Goal: Obtain resource: Obtain resource

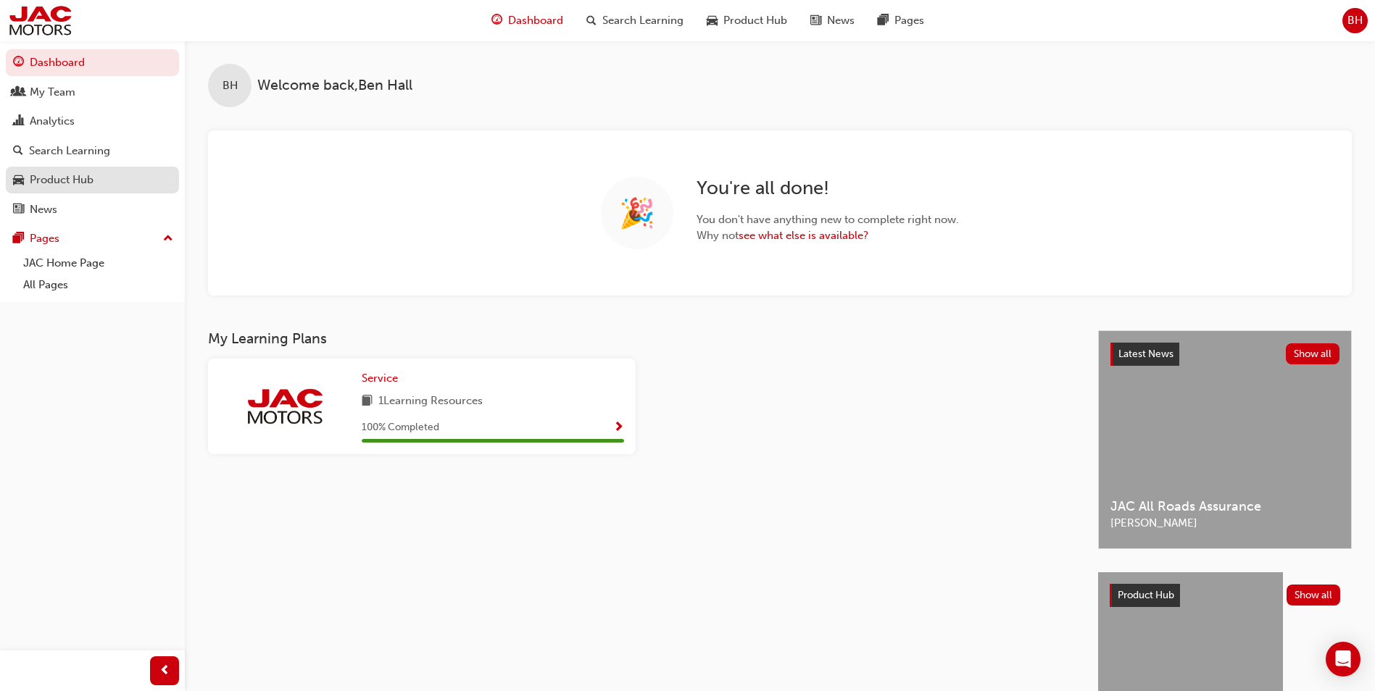
click at [63, 179] on div "Product Hub" at bounding box center [62, 180] width 64 height 17
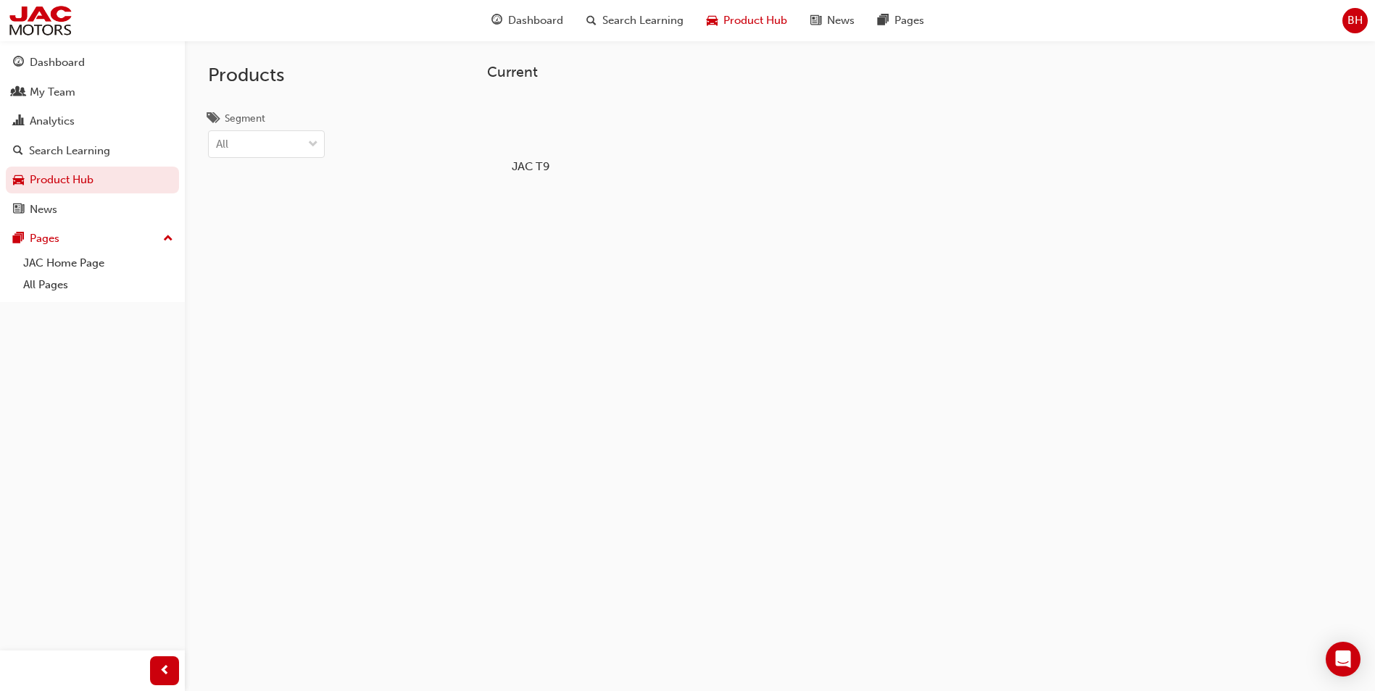
click at [535, 162] on h5 "JAC T9" at bounding box center [531, 166] width 80 height 14
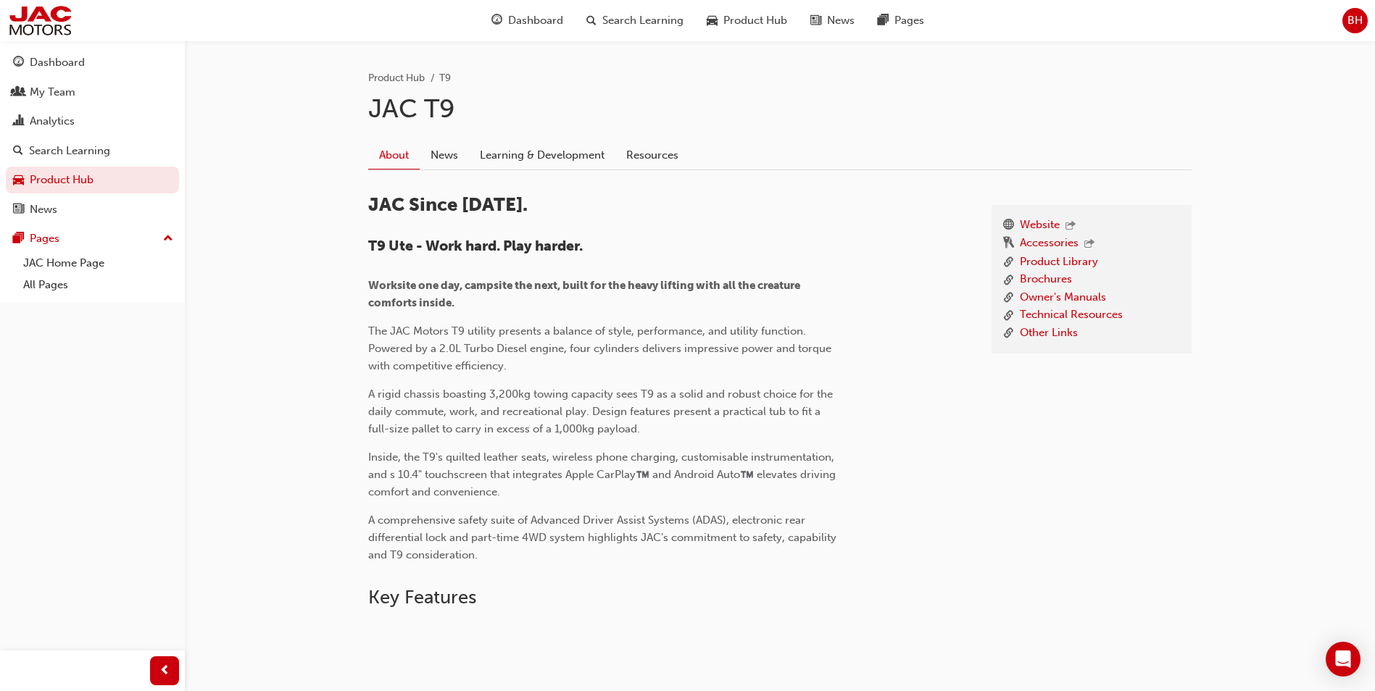
scroll to position [290, 0]
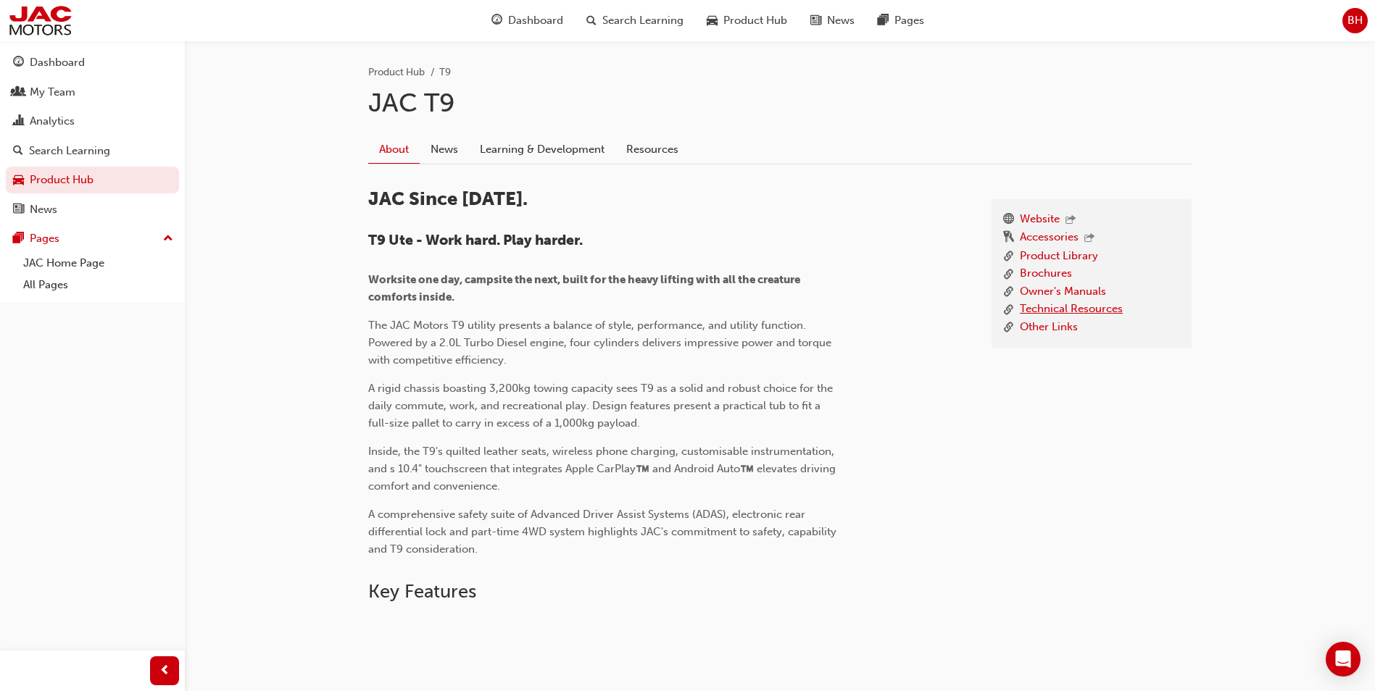
click at [1049, 309] on link "Technical Resources" at bounding box center [1071, 310] width 103 height 18
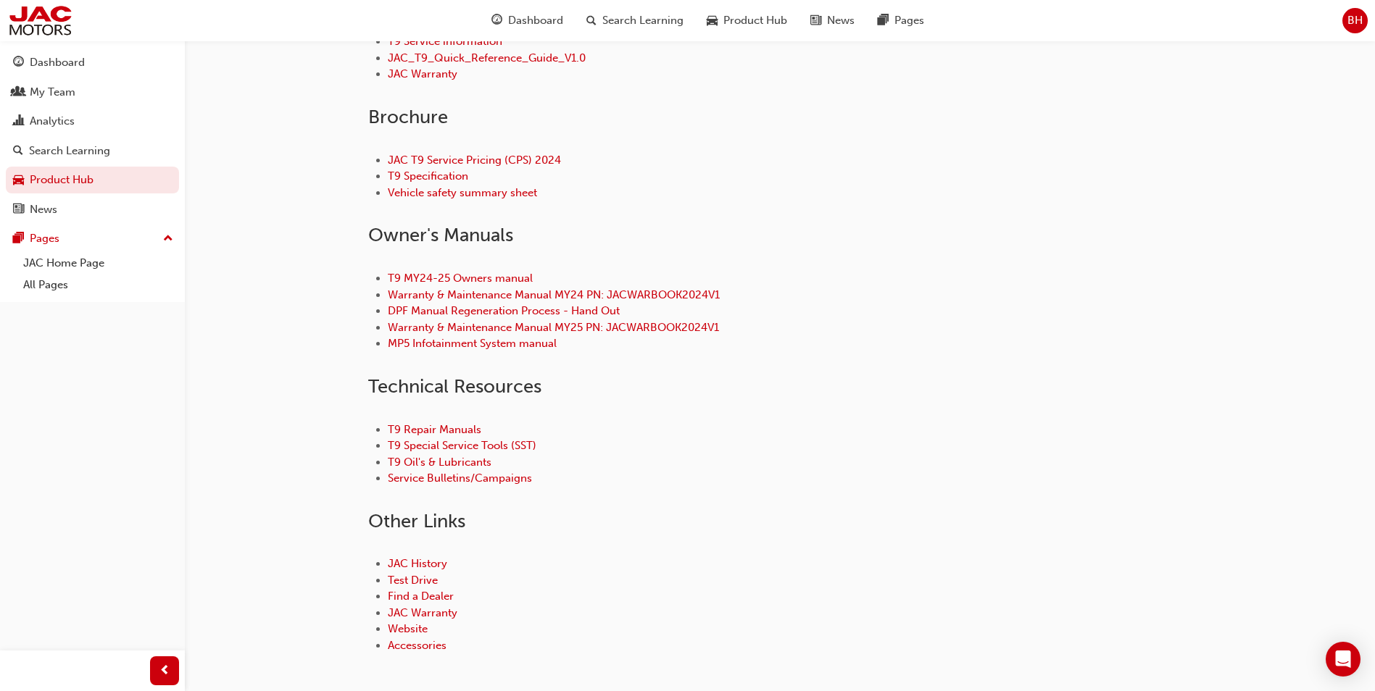
scroll to position [507, 0]
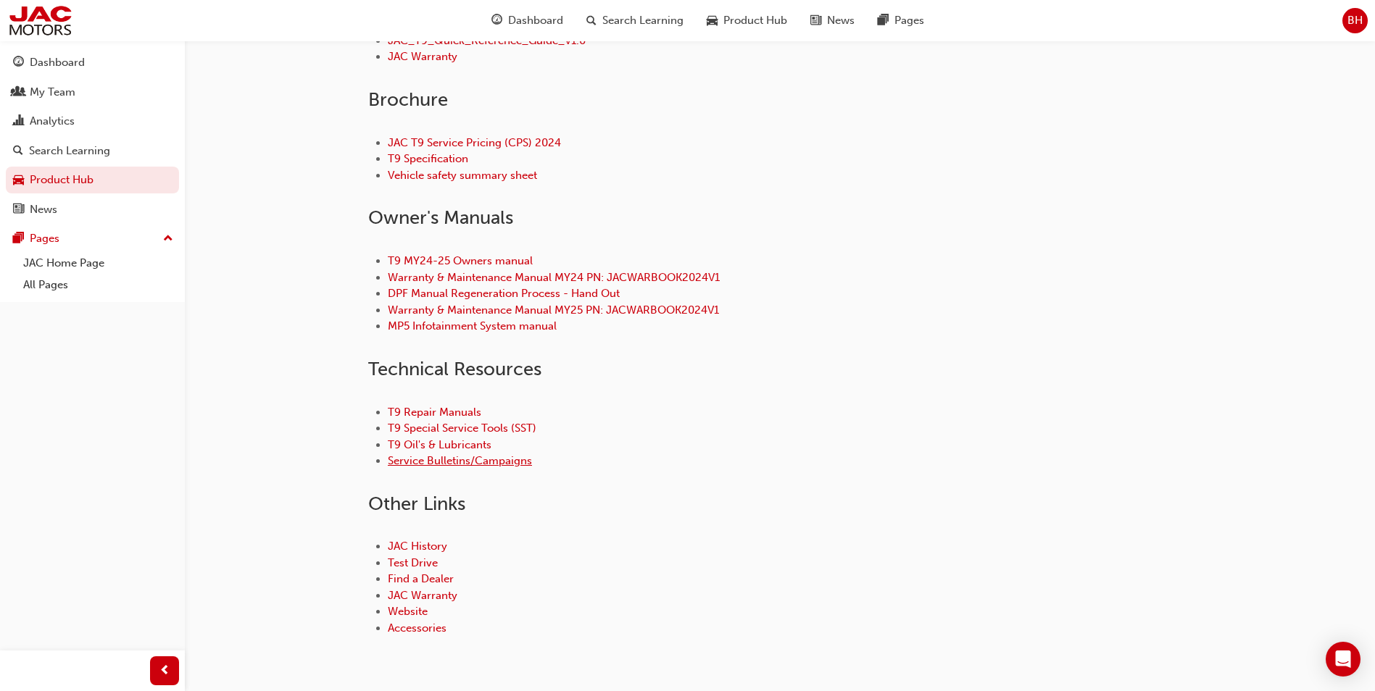
click at [458, 462] on link "Service Bulletins/Campaigns" at bounding box center [460, 460] width 144 height 13
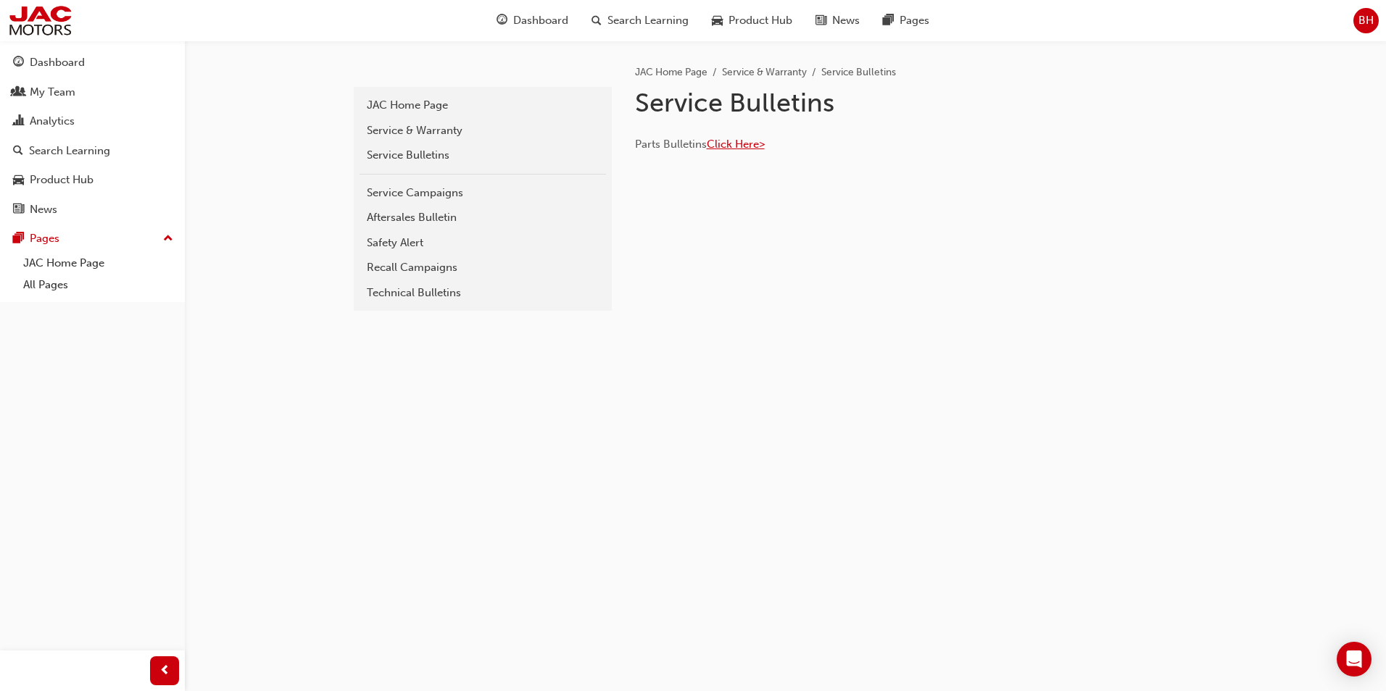
click at [741, 142] on span "Click Here>" at bounding box center [736, 144] width 58 height 13
click at [411, 190] on div "Service Campaigns" at bounding box center [483, 193] width 232 height 17
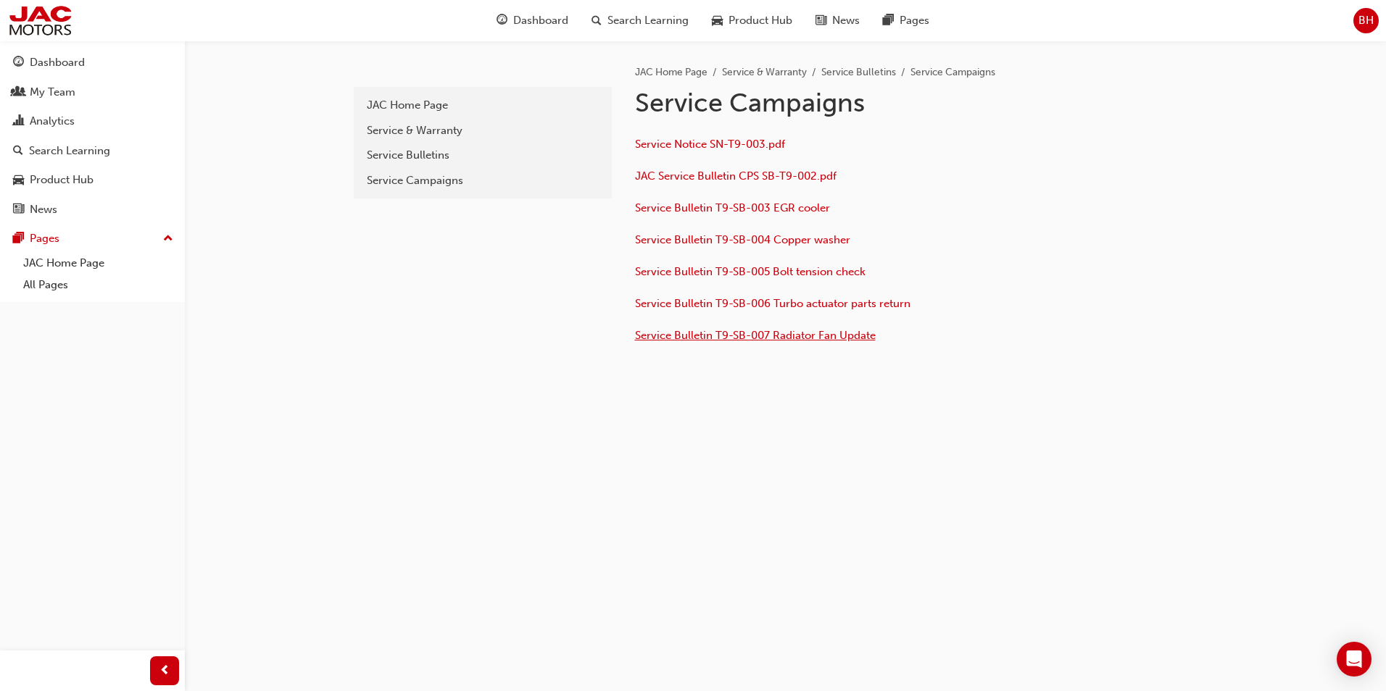
click at [784, 335] on span "Service Bulletin T9-SB-007 Radiator Fan Update" at bounding box center [755, 335] width 241 height 13
